Goal: Check status: Check status

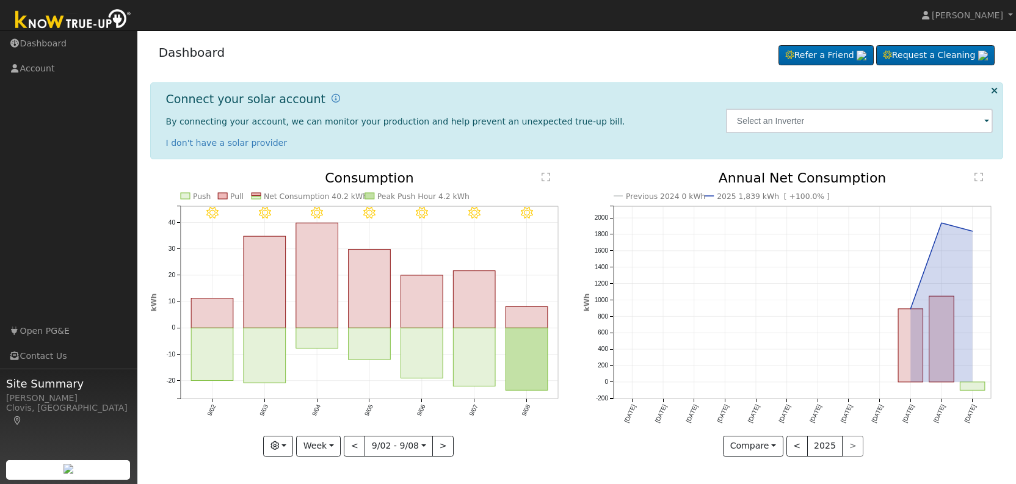
click at [571, 453] on div "9/08 - Clear 9/07 - Clear 9/06 - Clear 9/05 - Clear 9/04 - Clear 9/03 - Clear 9…" at bounding box center [361, 324] width 434 height 304
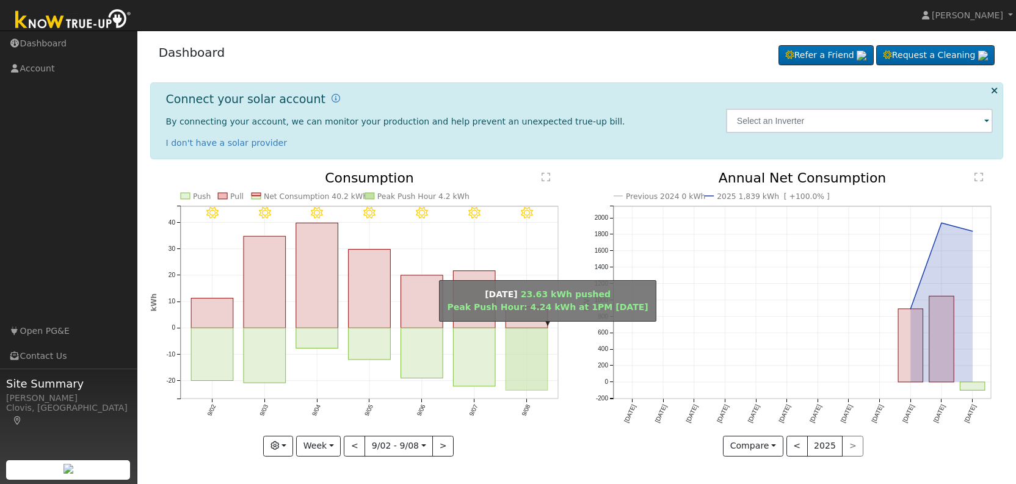
click at [520, 354] on rect "onclick=""" at bounding box center [527, 360] width 42 height 62
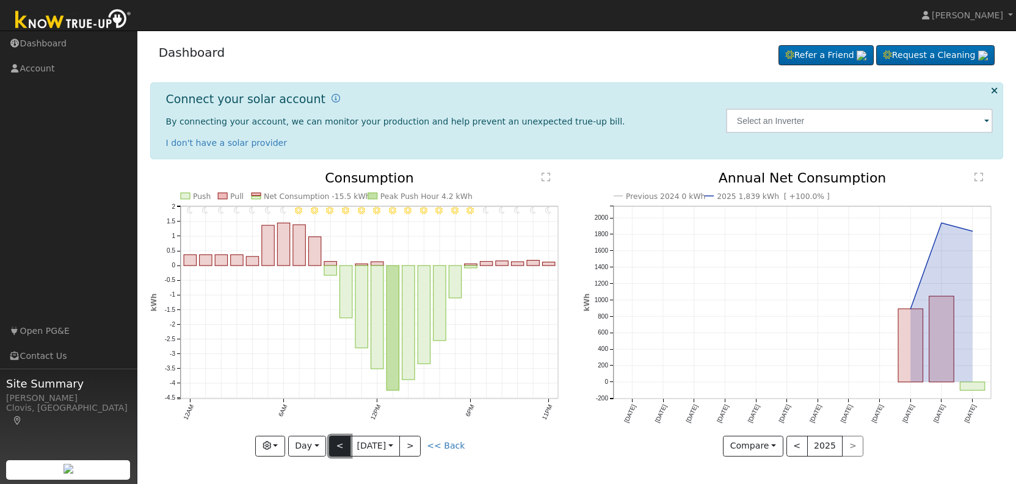
click at [338, 448] on button "<" at bounding box center [339, 446] width 21 height 21
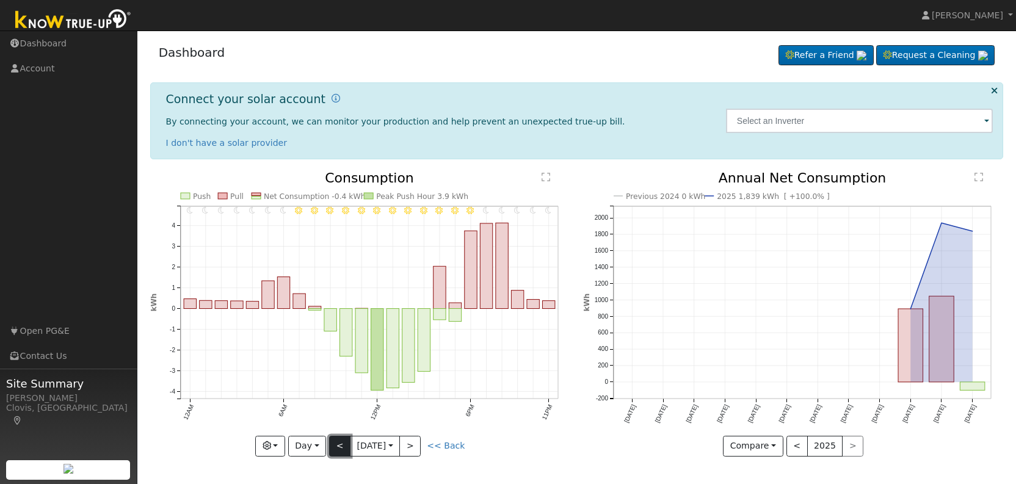
click at [340, 445] on button "<" at bounding box center [339, 446] width 21 height 21
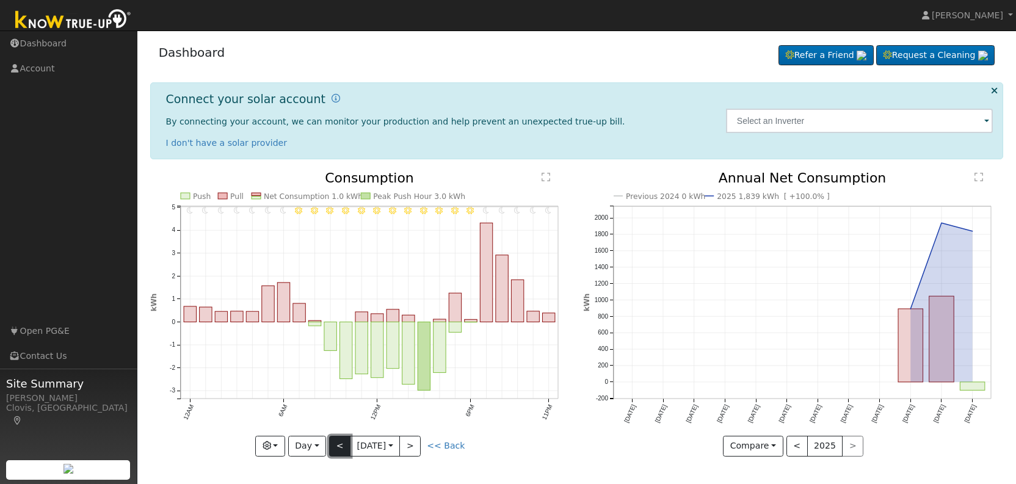
click at [340, 448] on button "<" at bounding box center [339, 446] width 21 height 21
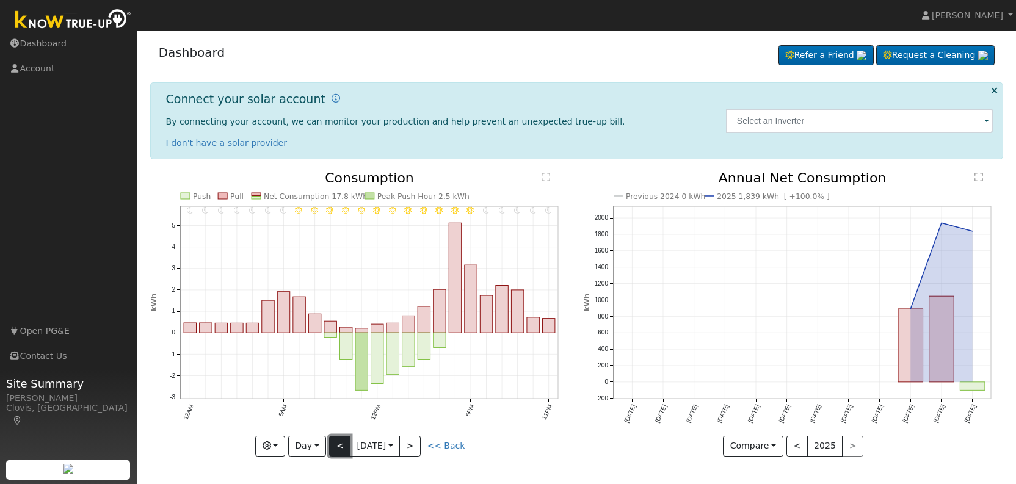
click at [338, 446] on button "<" at bounding box center [339, 446] width 21 height 21
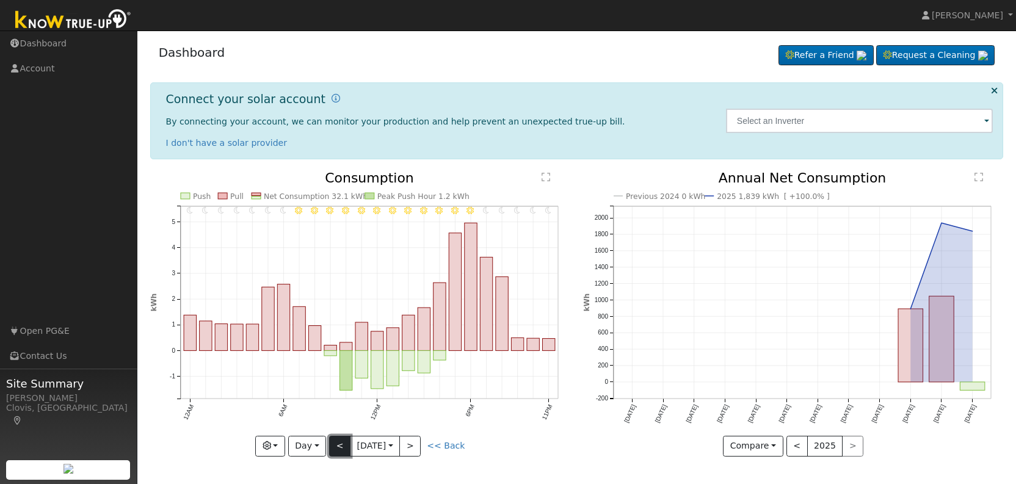
click at [333, 449] on button "<" at bounding box center [339, 446] width 21 height 21
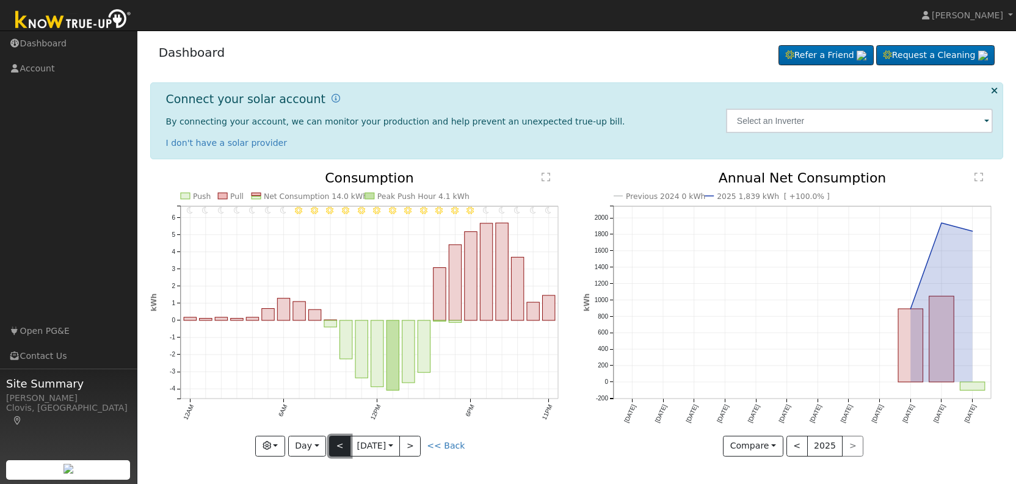
click at [336, 445] on button "<" at bounding box center [339, 446] width 21 height 21
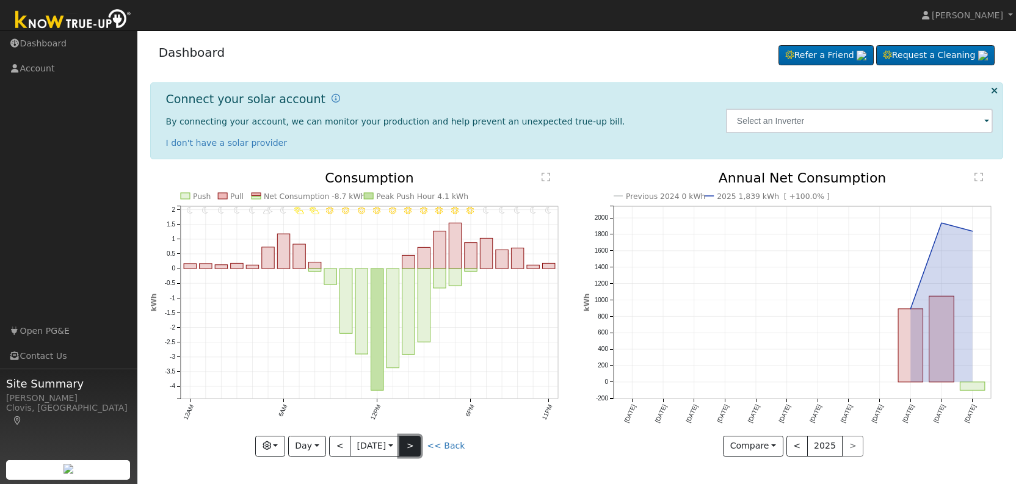
click at [415, 448] on button ">" at bounding box center [409, 446] width 21 height 21
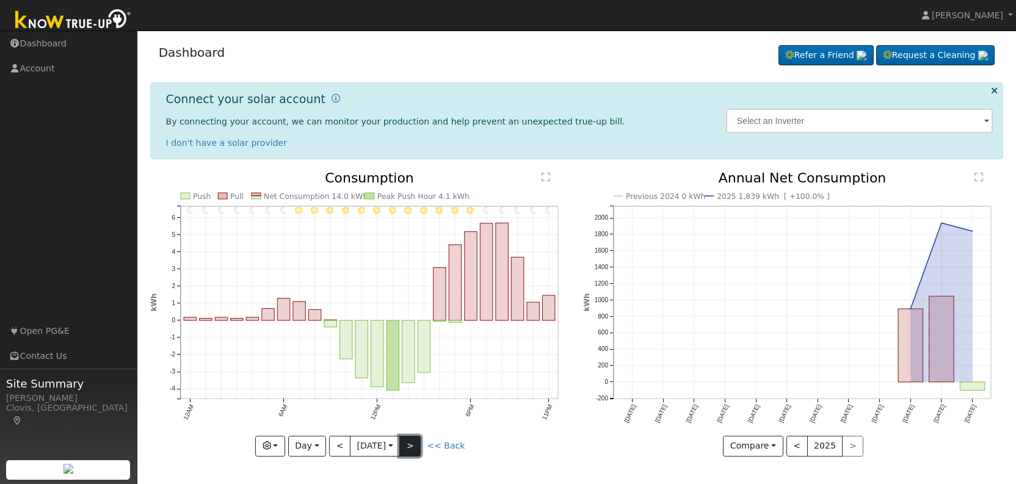
click at [415, 448] on button ">" at bounding box center [409, 446] width 21 height 21
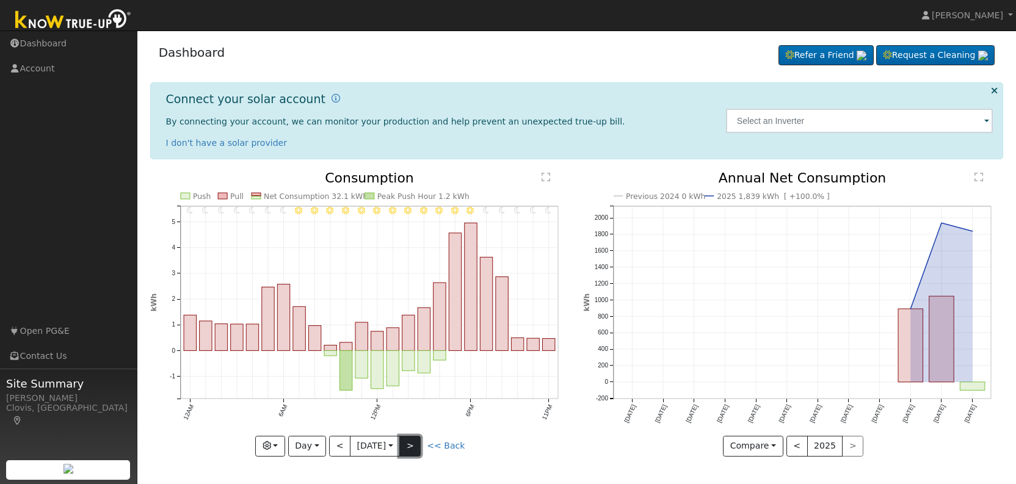
click at [415, 448] on button ">" at bounding box center [409, 446] width 21 height 21
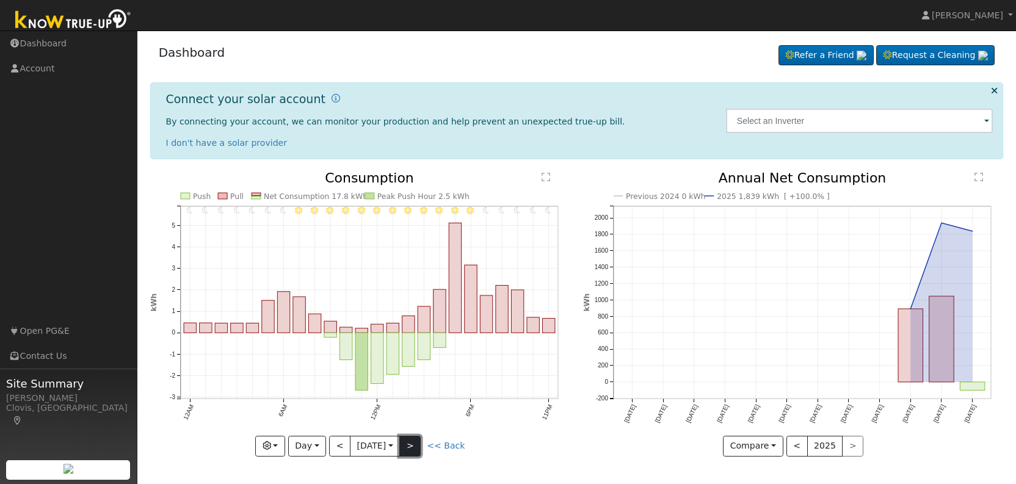
click at [415, 448] on button ">" at bounding box center [409, 446] width 21 height 21
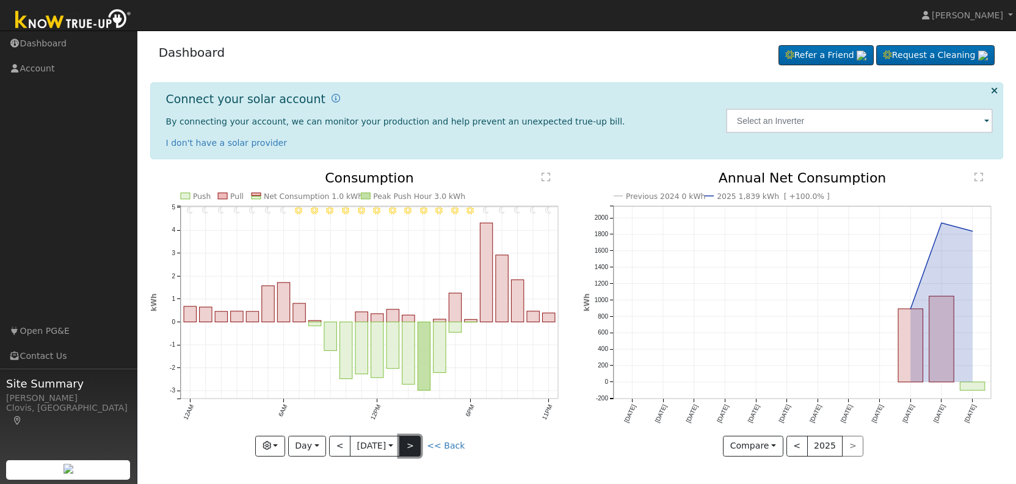
click at [415, 448] on button ">" at bounding box center [409, 446] width 21 height 21
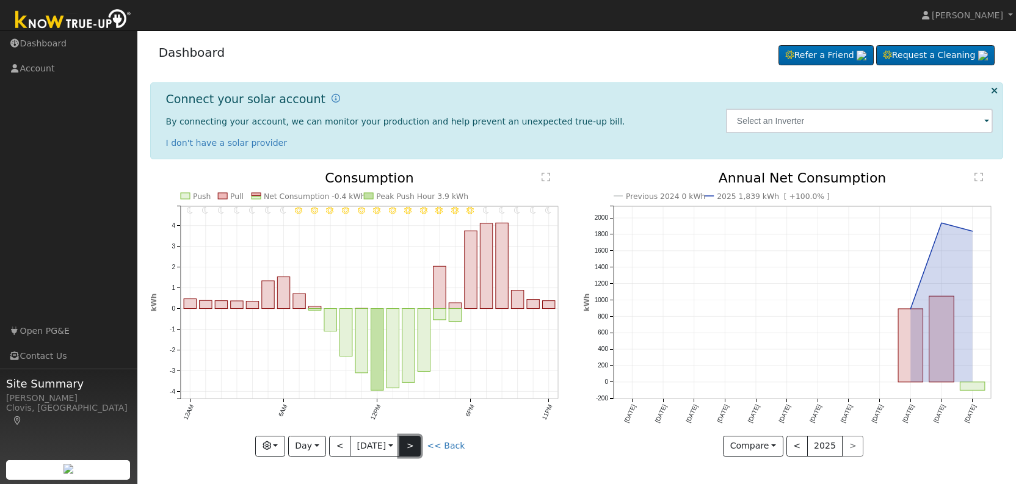
click at [415, 445] on button ">" at bounding box center [409, 446] width 21 height 21
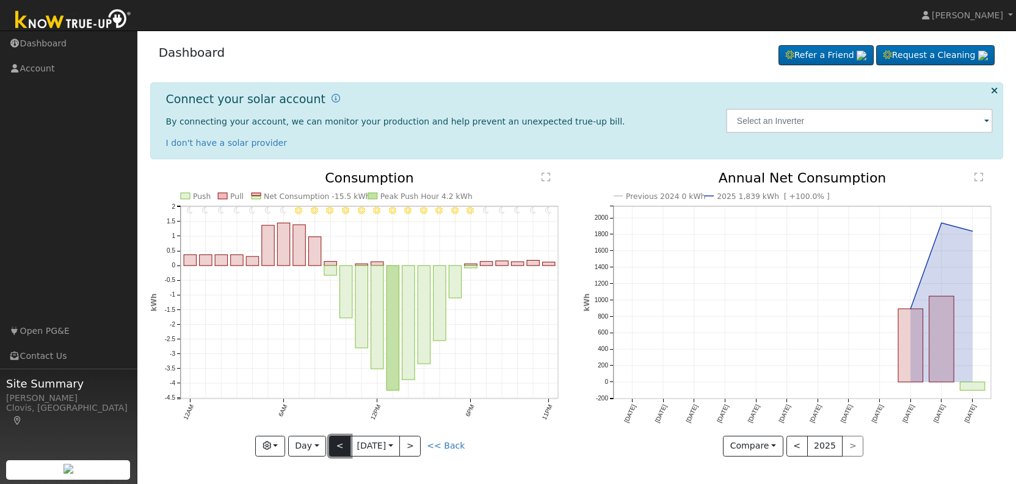
click at [339, 447] on button "<" at bounding box center [339, 446] width 21 height 21
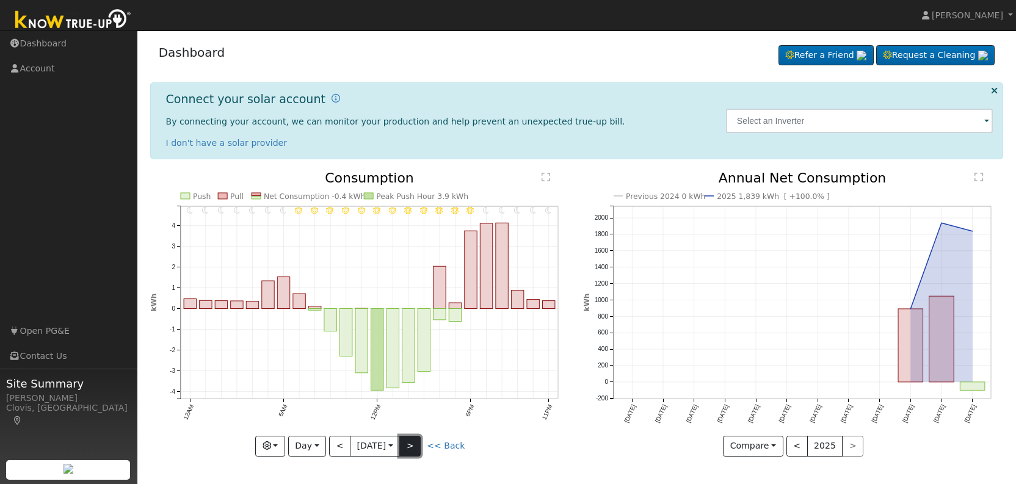
click at [416, 444] on button ">" at bounding box center [409, 446] width 21 height 21
type input "[DATE]"
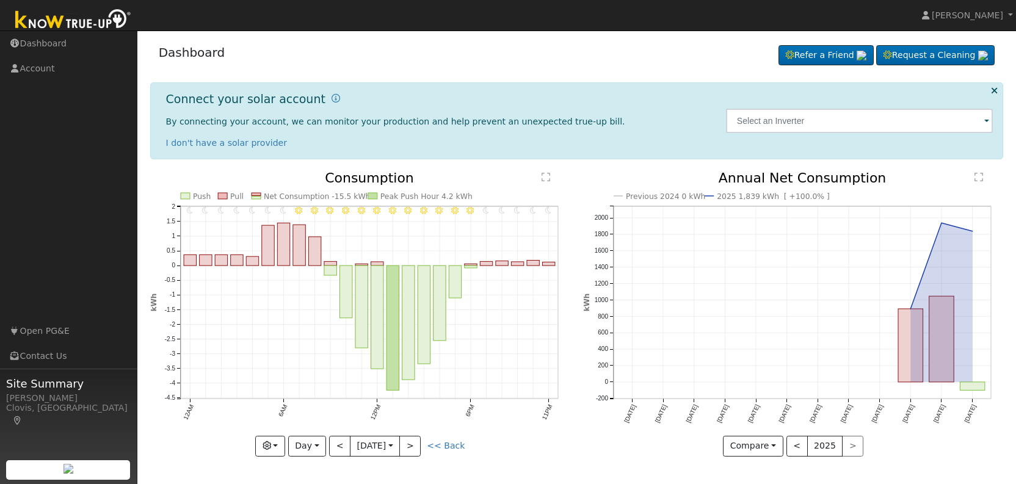
click at [586, 460] on div "Previous 2024 0 kWh 2025 1,839 kWh [ +100.0% ] [DATE] Oct '[DATE] Dec '[DATE] F…" at bounding box center [794, 324] width 434 height 304
click at [586, 461] on div "Previous 2024 0 kWh 2025 1,839 kWh [ +100.0% ] [DATE] Oct '[DATE] Dec '[DATE] F…" at bounding box center [794, 324] width 434 height 304
